Goal: Answer question/provide support: Share knowledge or assist other users

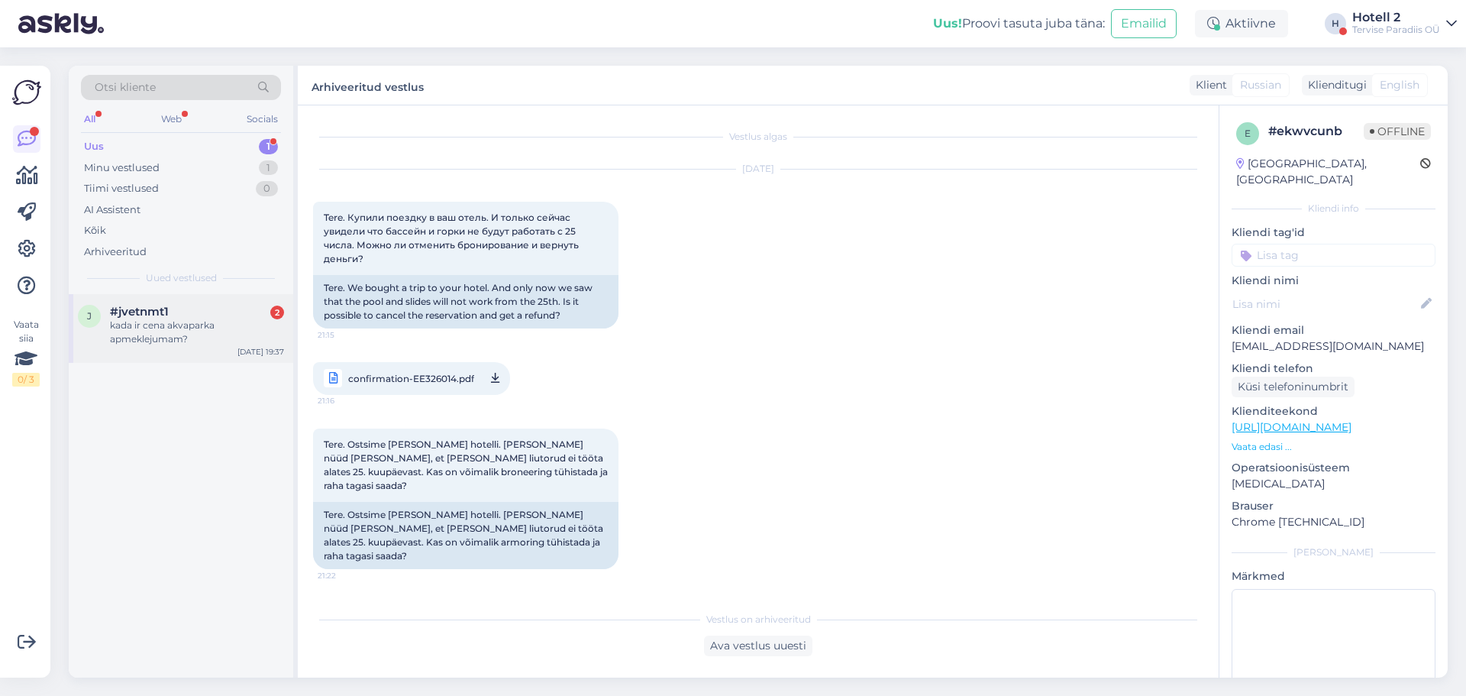
scroll to position [1062, 0]
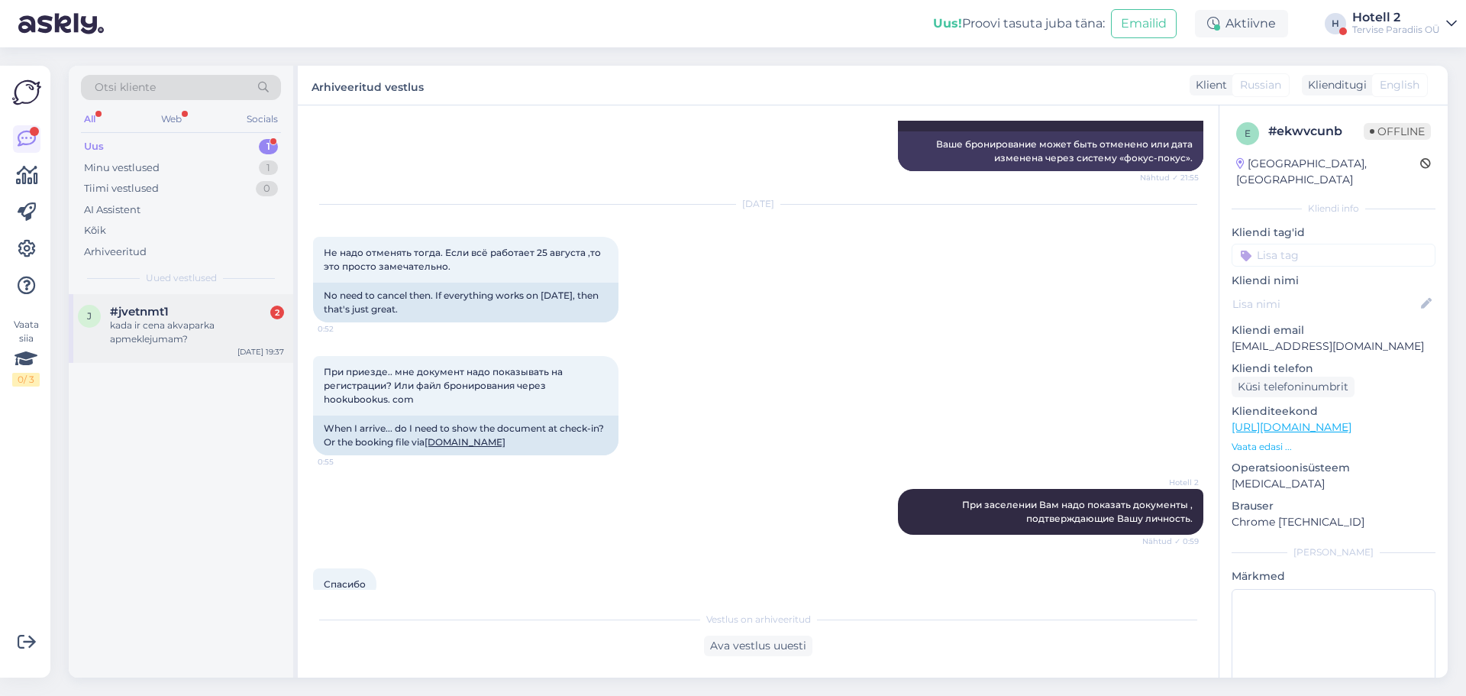
click at [238, 331] on div "kada ir cena akvaparka apmeklejumam?" at bounding box center [197, 331] width 174 height 27
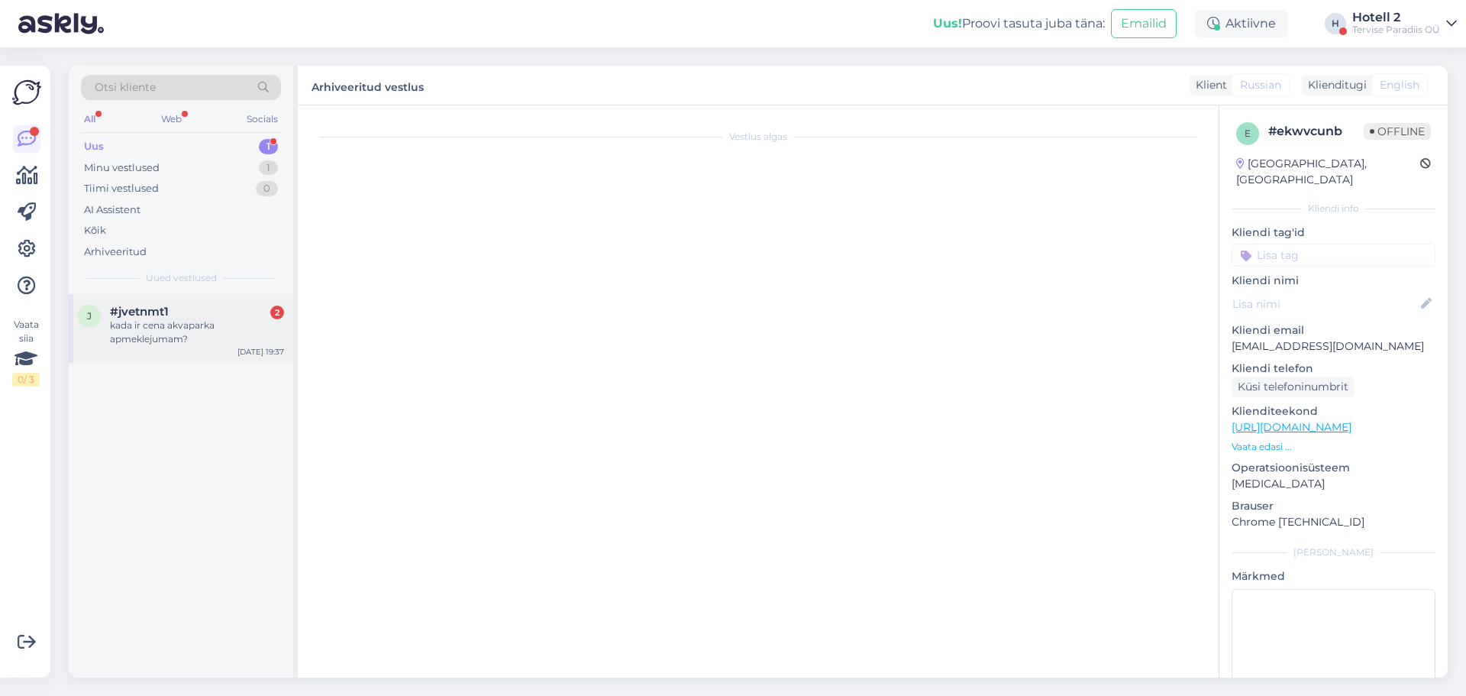
scroll to position [0, 0]
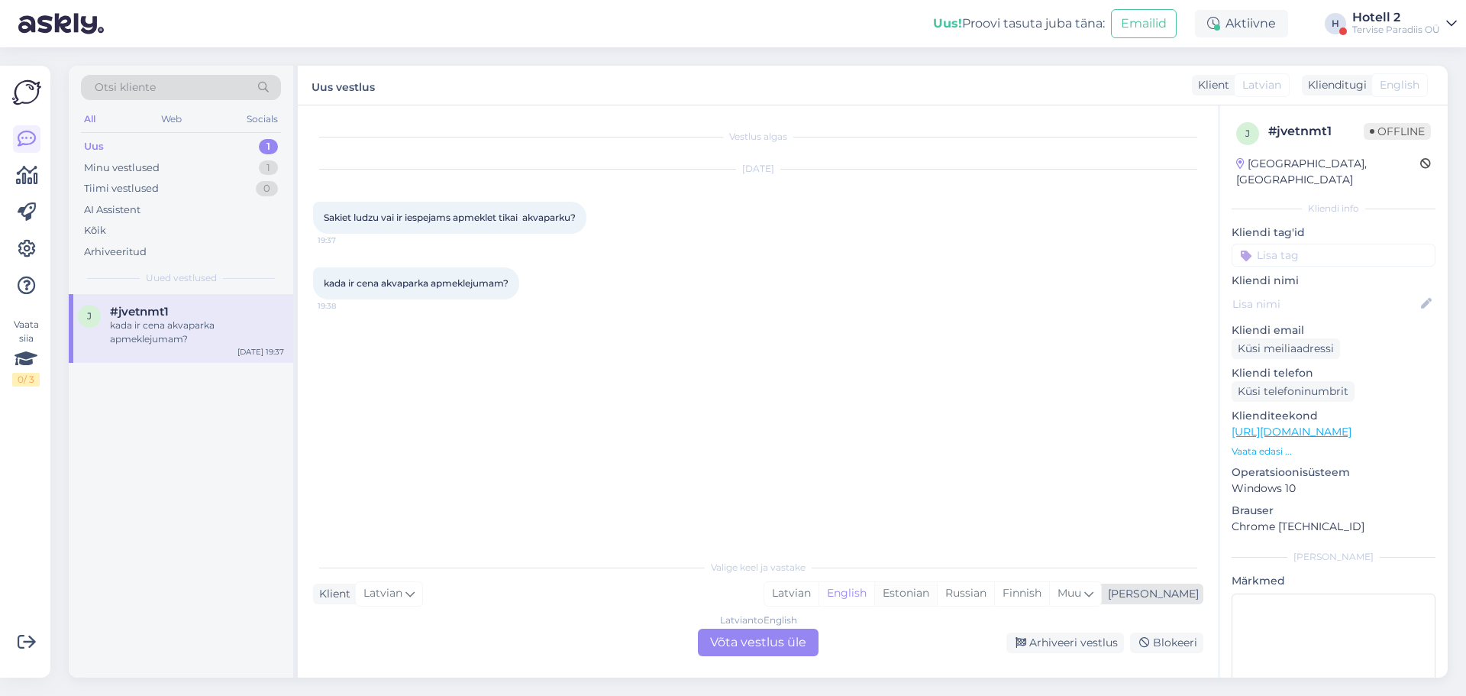
click at [937, 589] on div "Estonian" at bounding box center [905, 593] width 63 height 23
click at [789, 645] on div "Latvian to Estonian Võta vestlus üle" at bounding box center [758, 641] width 121 height 27
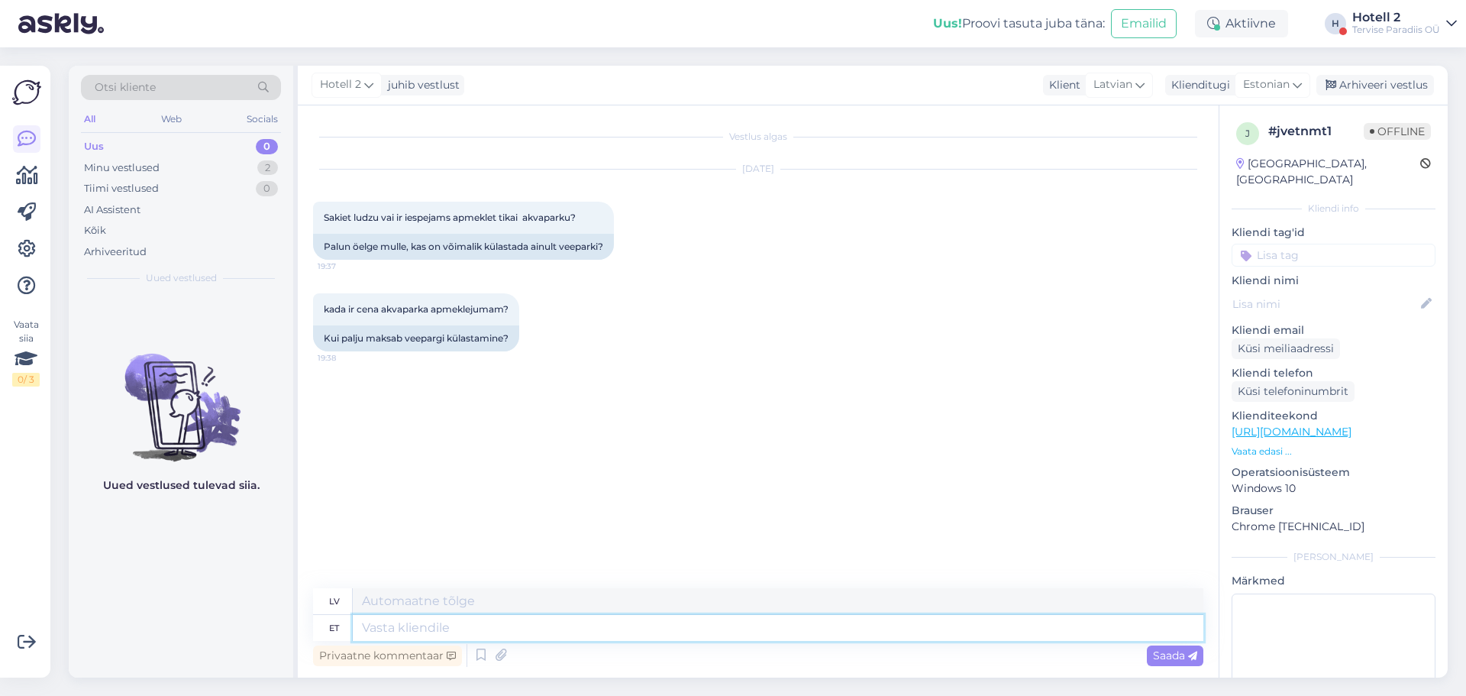
click at [461, 625] on textarea at bounding box center [778, 628] width 851 height 26
type textarea "Tere"
type textarea "Sveiki"
type textarea "Jah, i"
type textarea "Jā,"
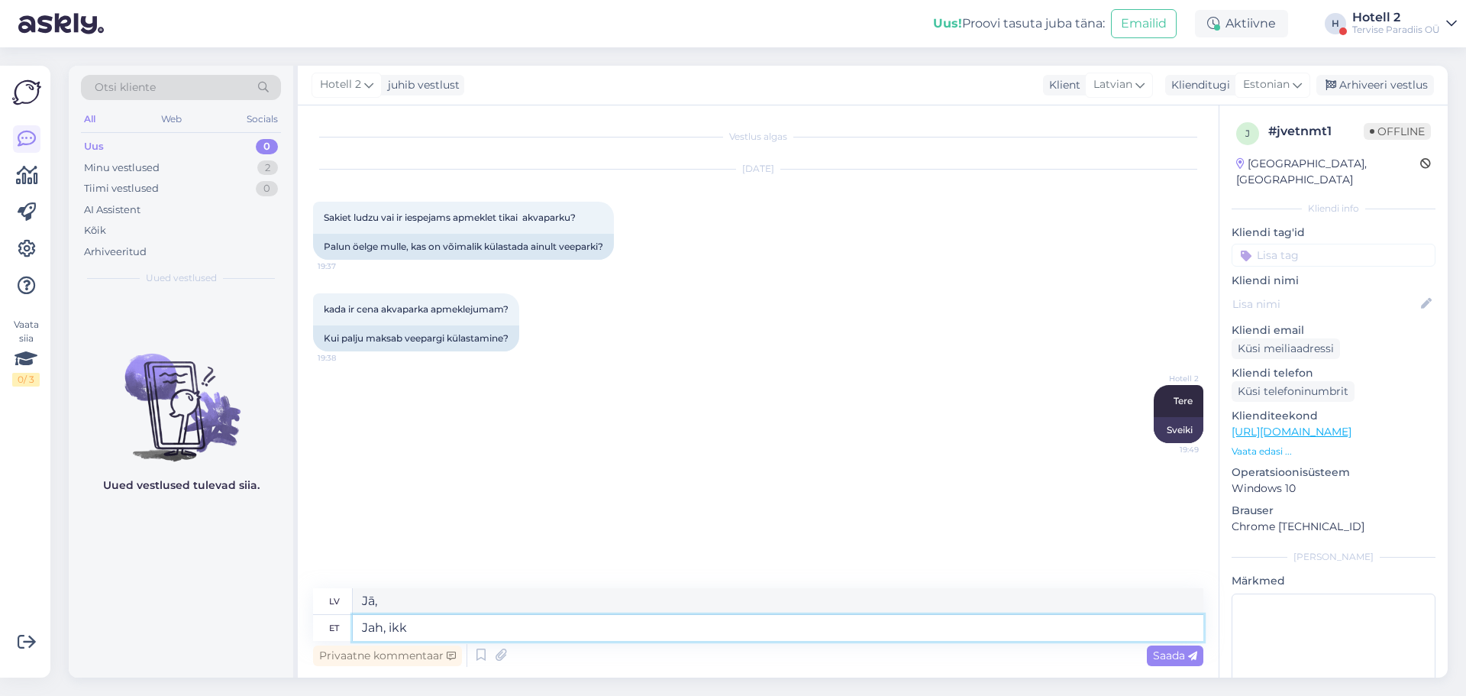
type textarea "Jah, ikka"
type textarea "[PERSON_NAME], joprojām."
click at [461, 632] on textarea at bounding box center [778, 628] width 851 height 26
paste textarea "[URL][DOMAIN_NAME]"
type textarea "[URL][DOMAIN_NAME]"
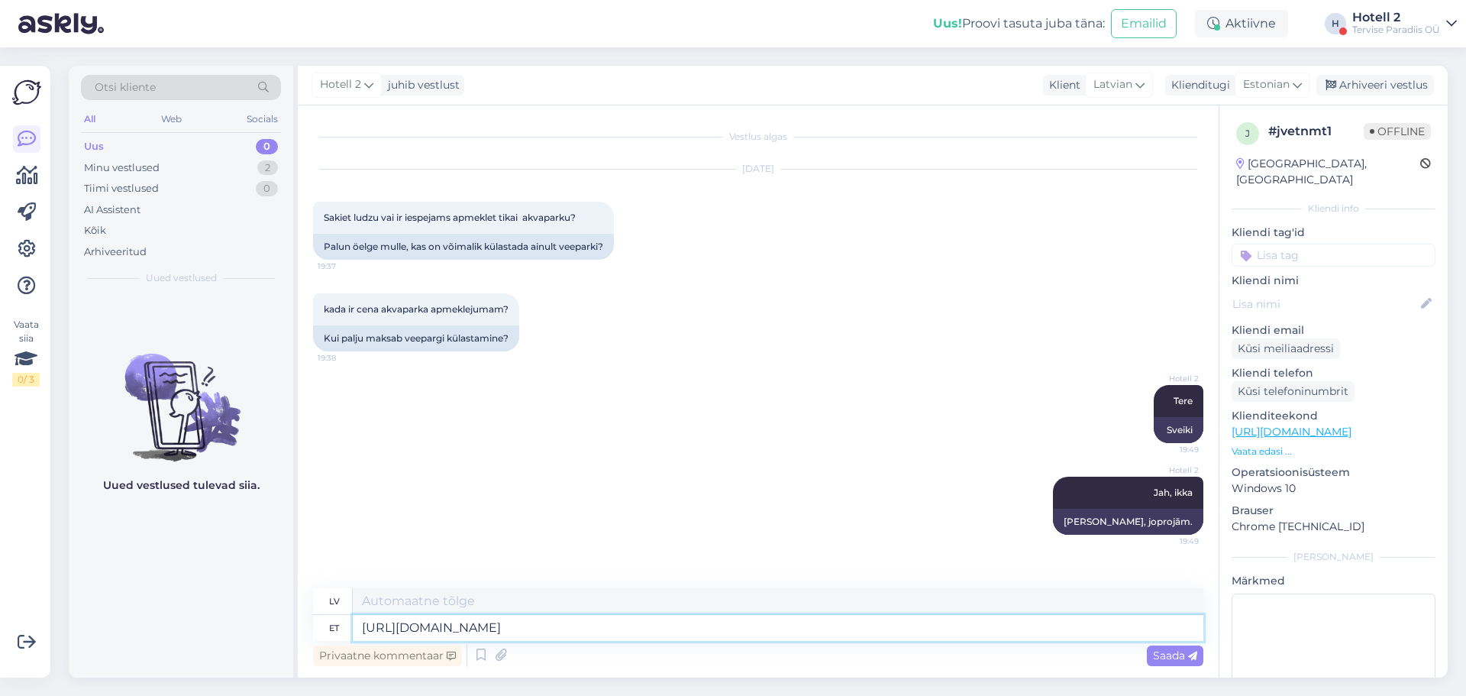
type textarea "[URL][DOMAIN_NAME]"
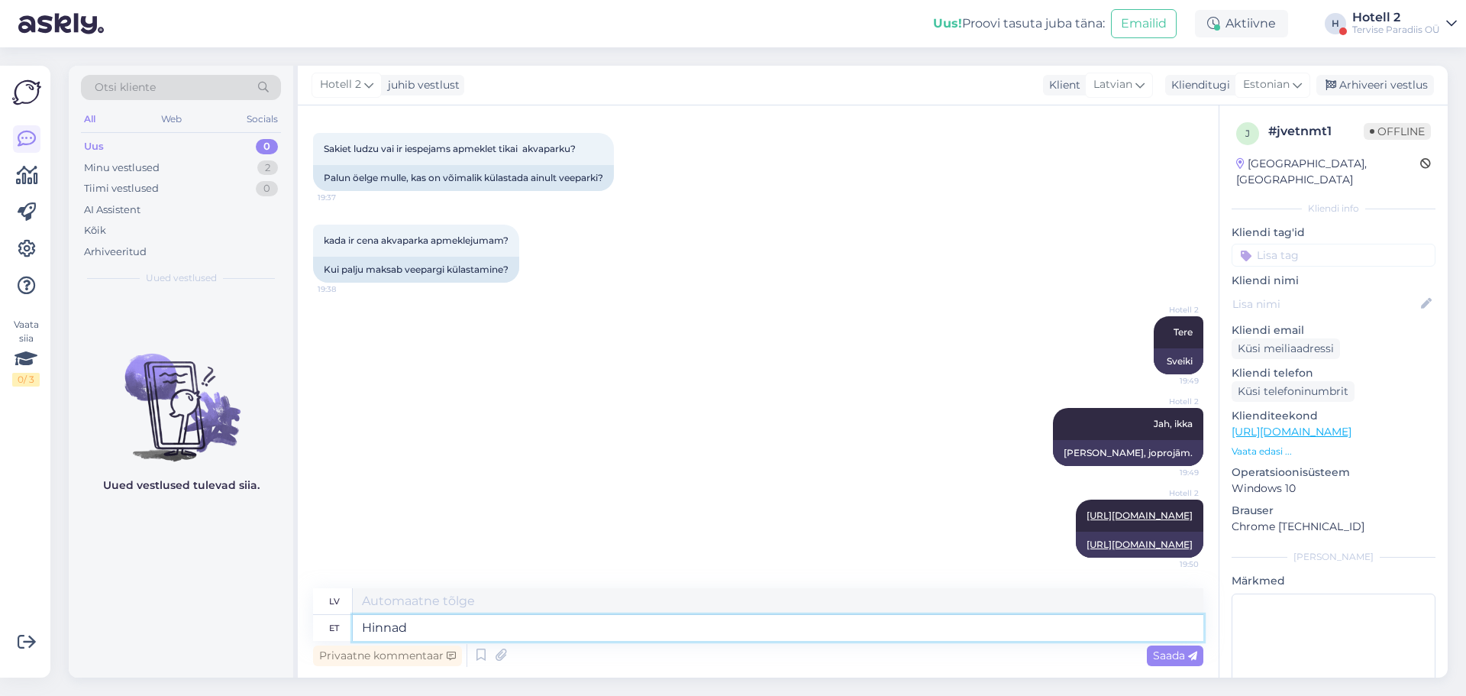
type textarea "Hinnad s"
type textarea "Cenas"
type textarea "[PERSON_NAME] sõltuvad"
type textarea "Cenas ir atkarīgas no"
type textarea "[PERSON_NAME] sõltuvad."
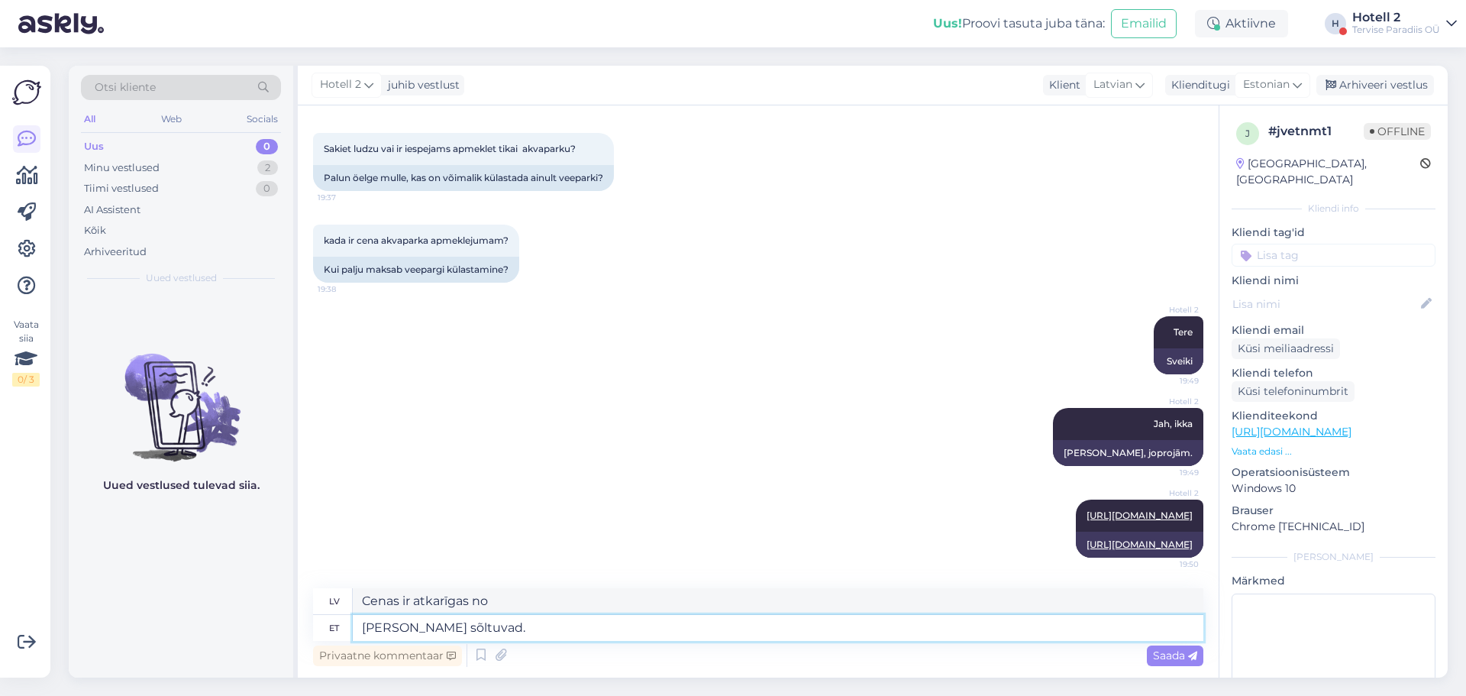
type textarea "Cenas ir atkarīgas."
type textarea "[PERSON_NAME] sõltuvad. Tabelist s"
type textarea "Cenas ir atkarīgas no. No tabulas"
type textarea "[PERSON_NAME] sõltuvad. Tabelist saate"
type textarea "Cenas ir atkarīgas no. Jūs varat redzēt tabulā."
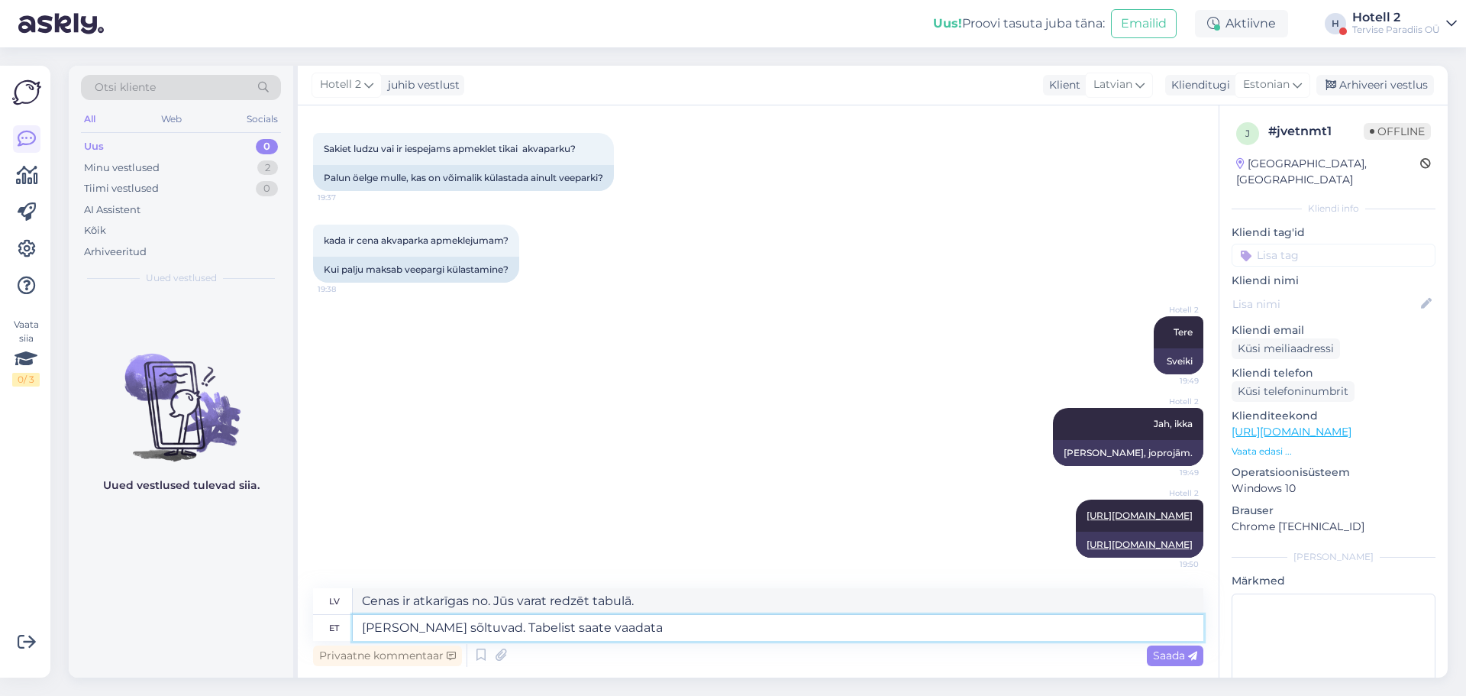
type textarea "[PERSON_NAME] sõltuvad. Tabelist saate vaadata."
type textarea "Cenas atšķiras. Jūs varat redzēt tabulā."
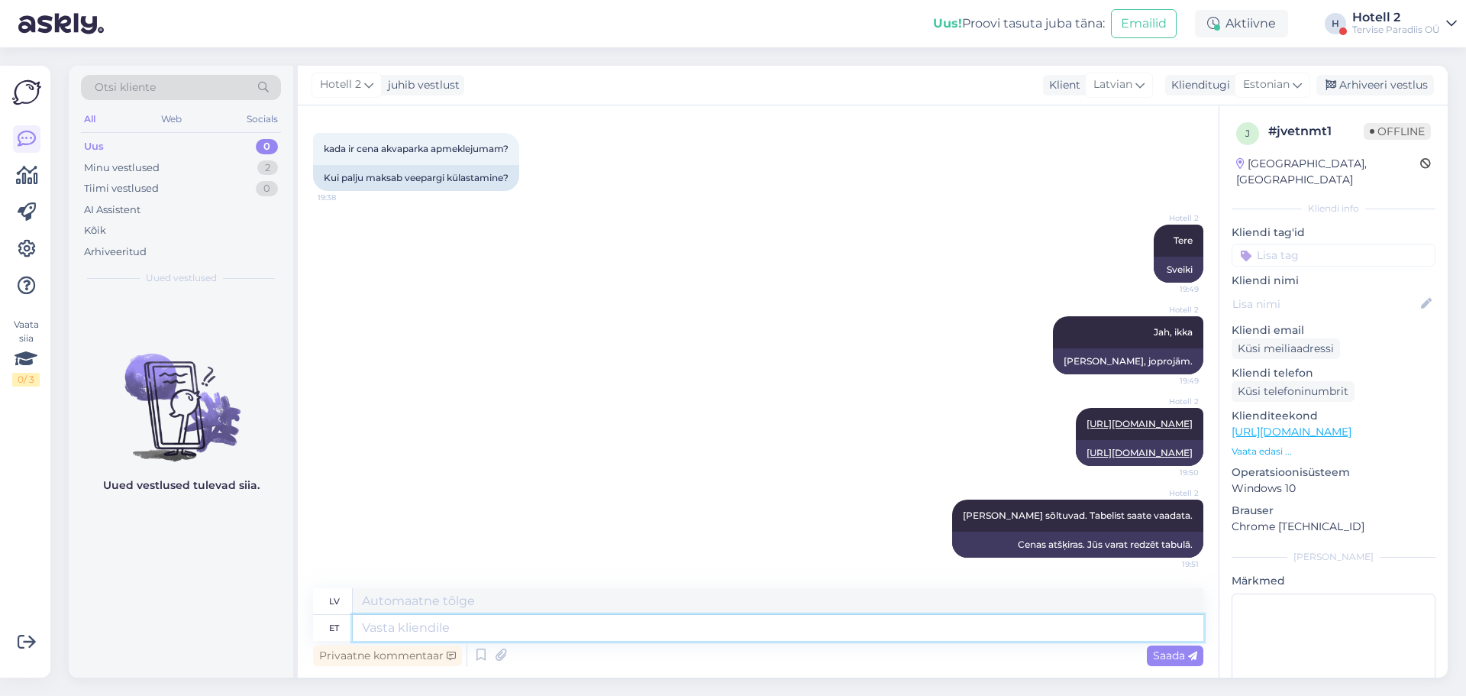
type textarea "T"
click at [1371, 75] on div "Hotell 2 juhib vestlust Klient [DEMOGRAPHIC_DATA] Klienditugi Estonian Arhiveer…" at bounding box center [873, 86] width 1150 height 40
click at [1369, 82] on div "Arhiveeri vestlus" at bounding box center [1376, 85] width 118 height 21
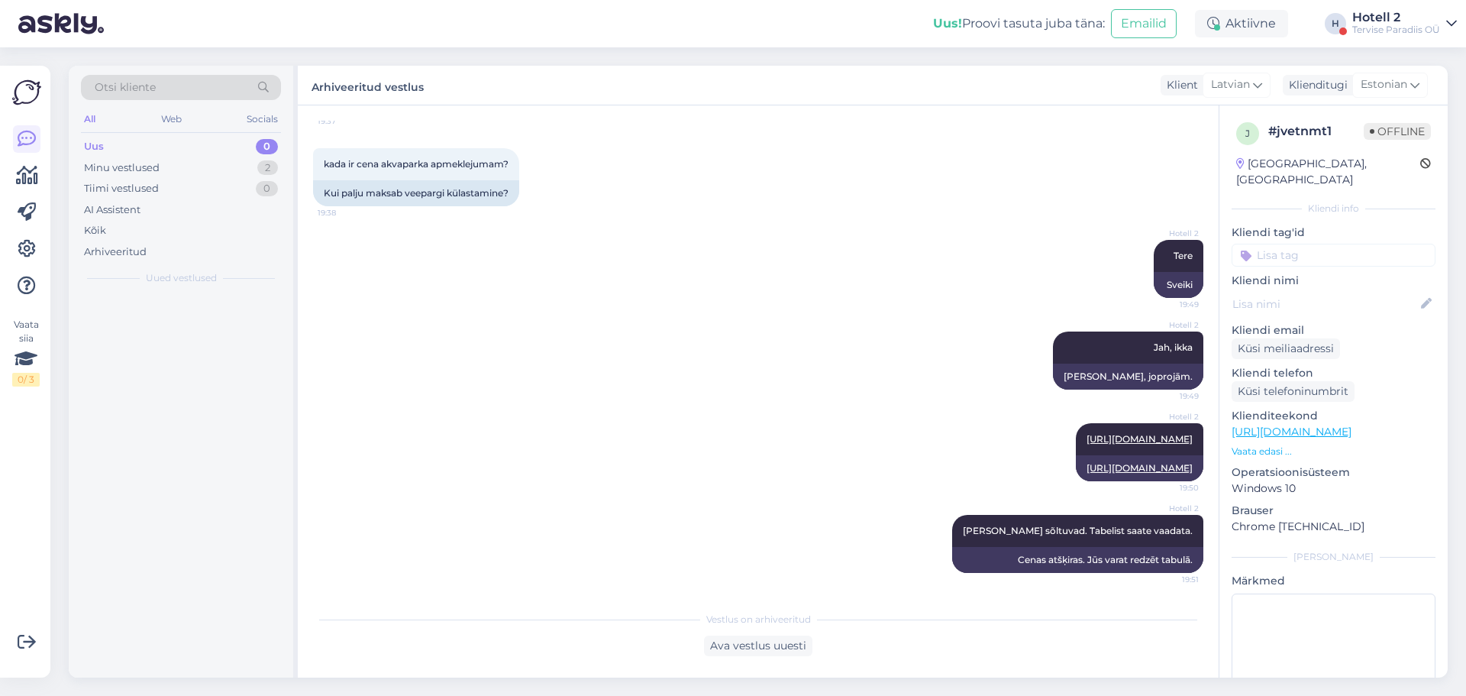
scroll to position [159, 0]
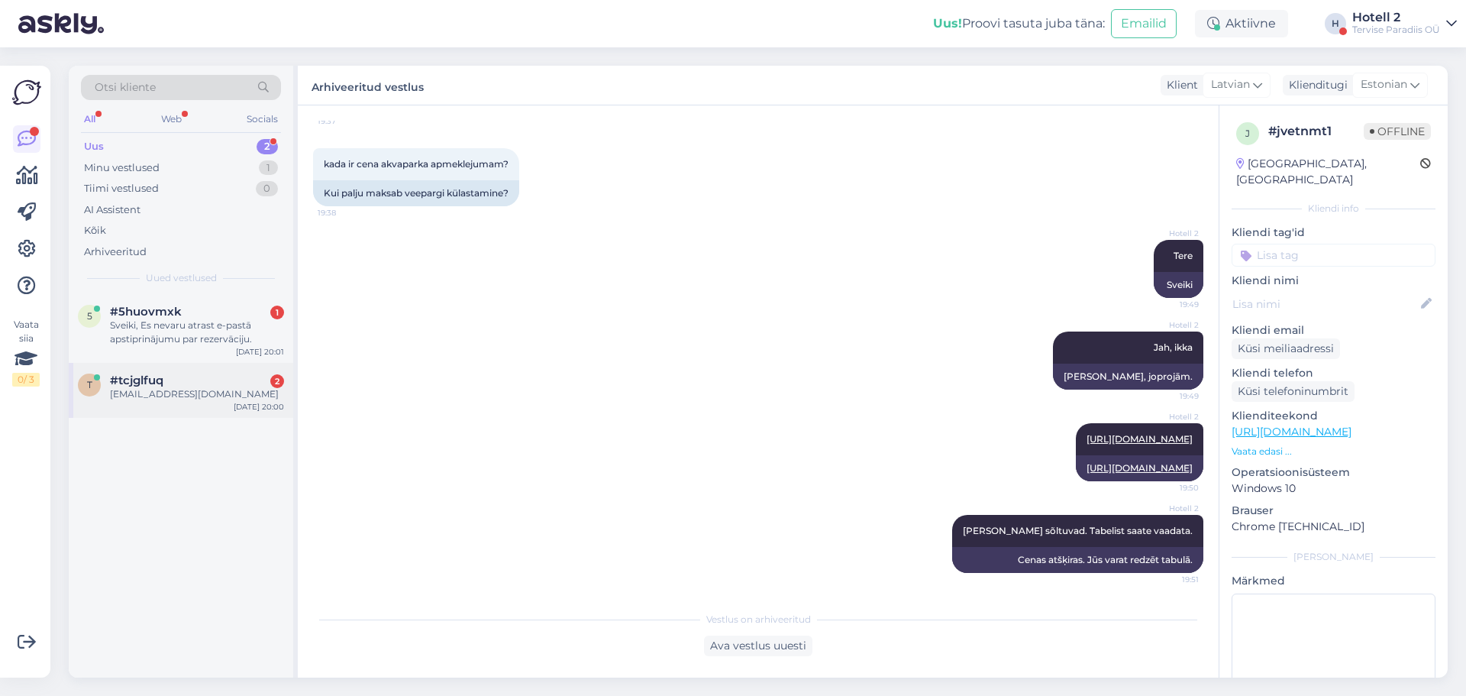
click at [214, 396] on div "[EMAIL_ADDRESS][DOMAIN_NAME]" at bounding box center [197, 394] width 174 height 14
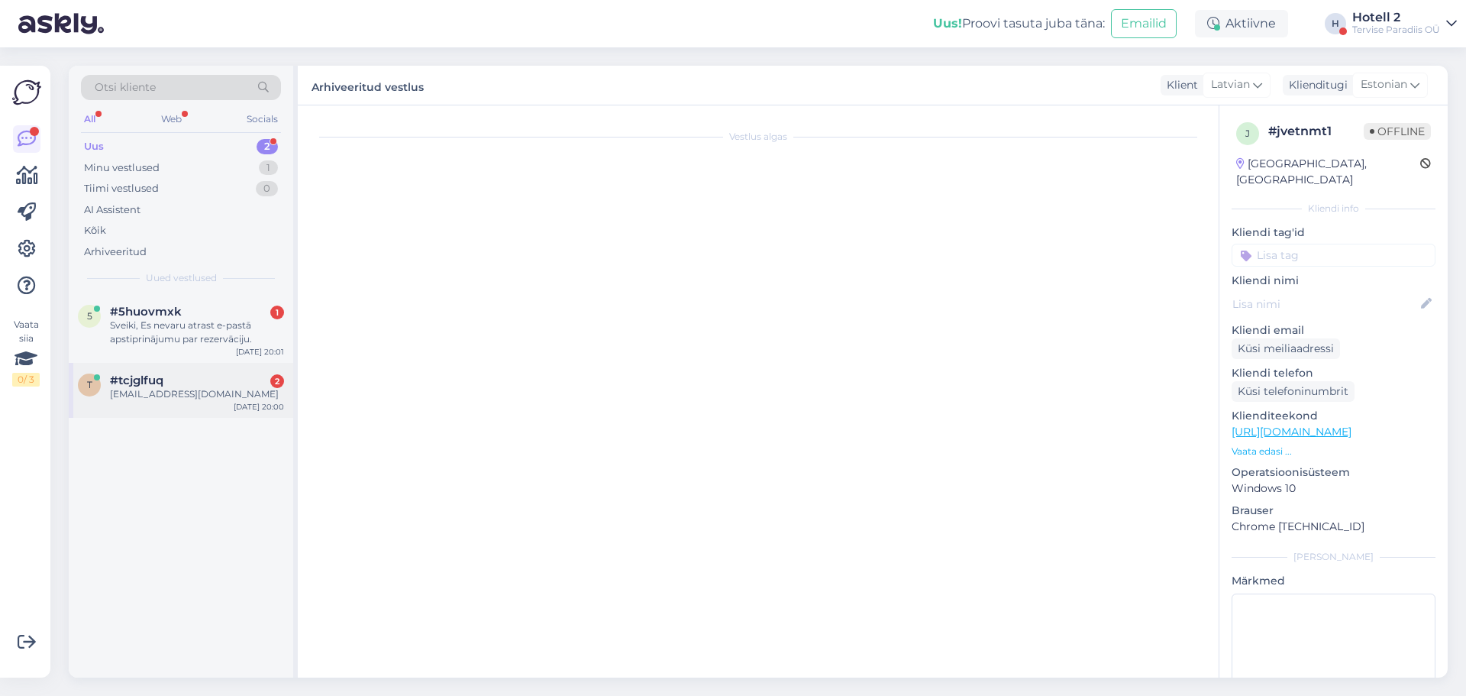
scroll to position [0, 0]
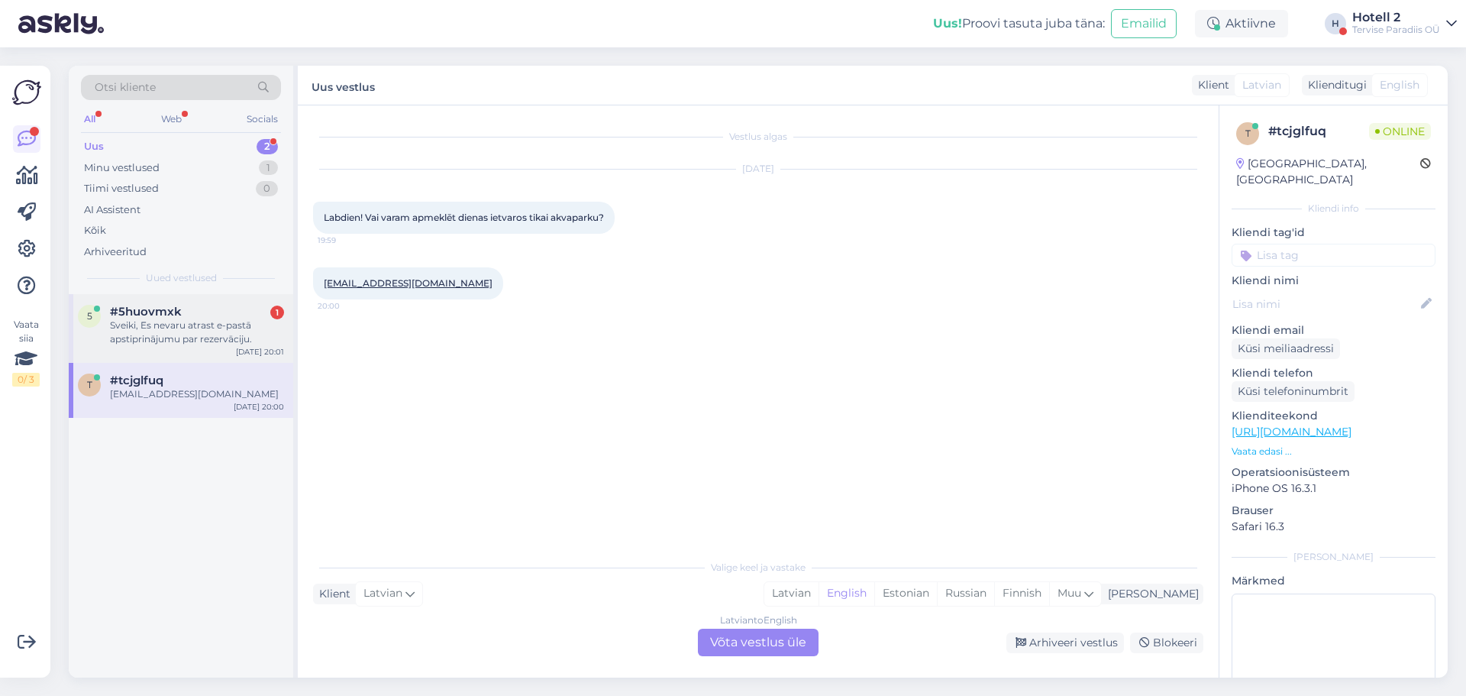
click at [218, 320] on div "Sveiki, Es nevaru atrast e-pastā apstiprinājumu par rezervāciju." at bounding box center [197, 331] width 174 height 27
